Goal: Find specific page/section: Find specific page/section

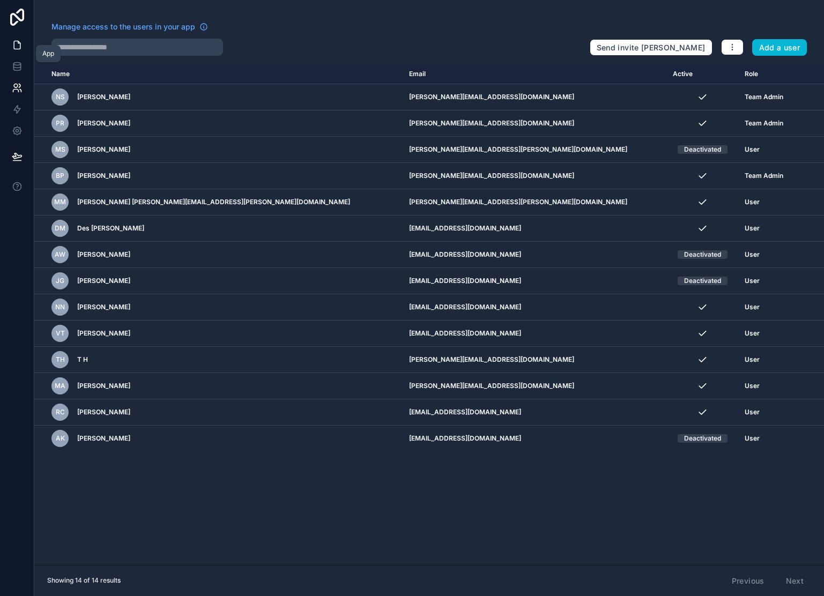
click at [16, 47] on icon at bounding box center [17, 45] width 11 height 11
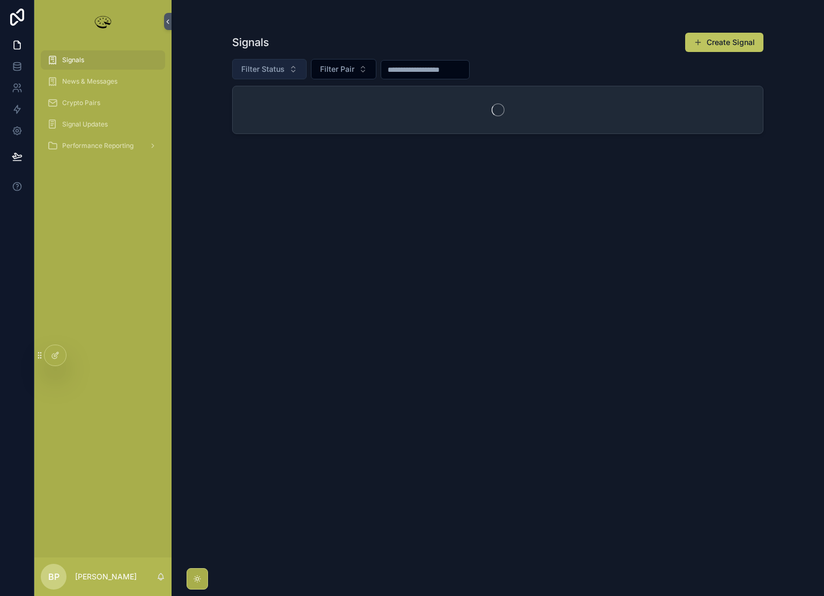
click at [264, 70] on span "Filter Status" at bounding box center [262, 69] width 43 height 11
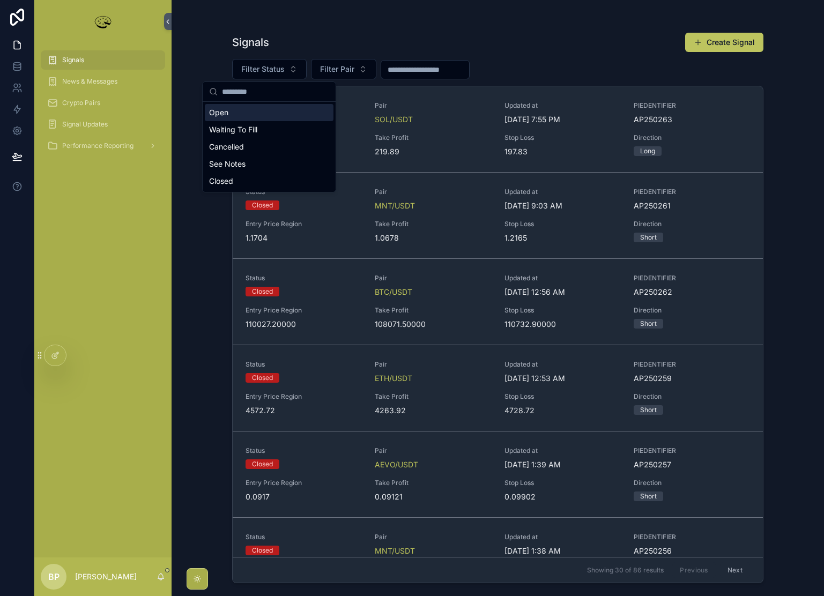
click at [237, 115] on div "Open" at bounding box center [269, 112] width 129 height 17
